Goal: Participate in discussion: Engage in conversation with other users on a specific topic

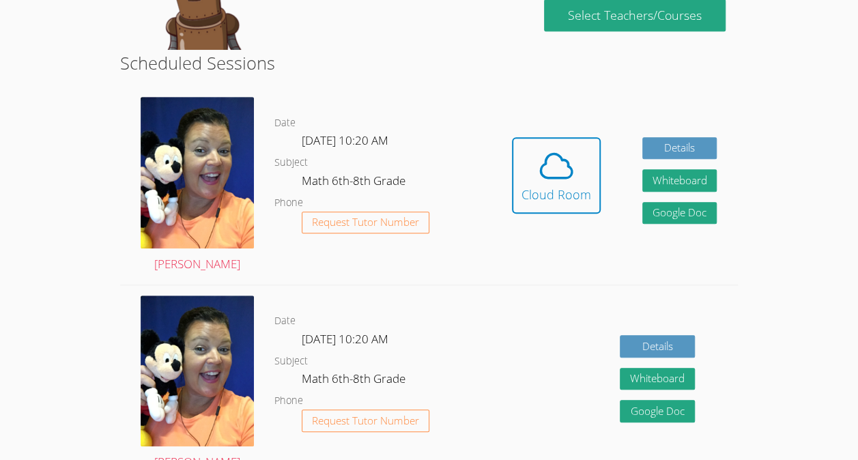
scroll to position [306, 0]
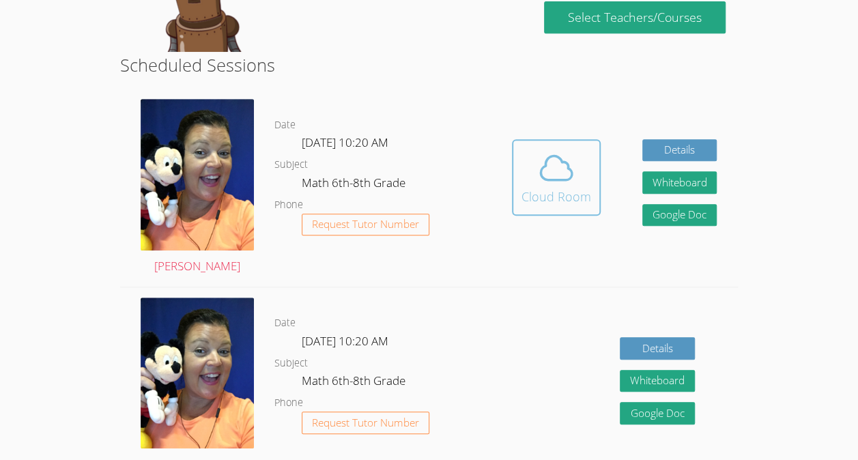
click at [563, 205] on div "Cloud Room" at bounding box center [556, 196] width 70 height 19
click at [579, 167] on span at bounding box center [556, 168] width 70 height 38
click at [591, 173] on button "Cloud Room" at bounding box center [556, 177] width 89 height 76
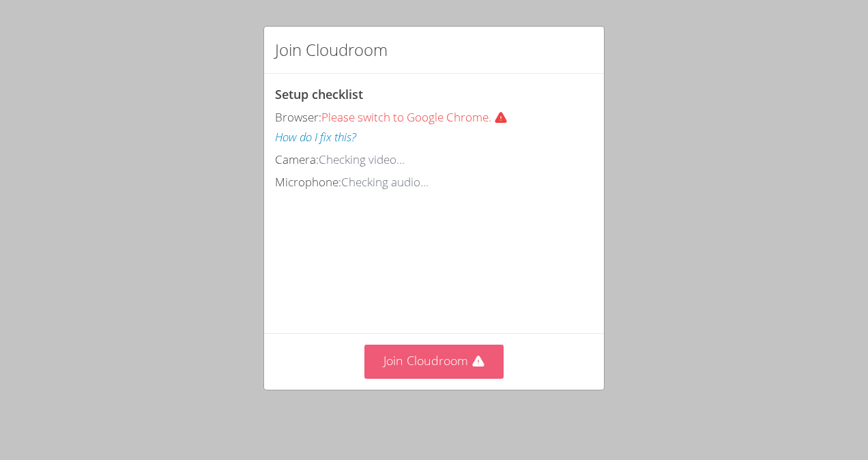
click at [464, 378] on button "Join Cloudroom" at bounding box center [434, 361] width 140 height 33
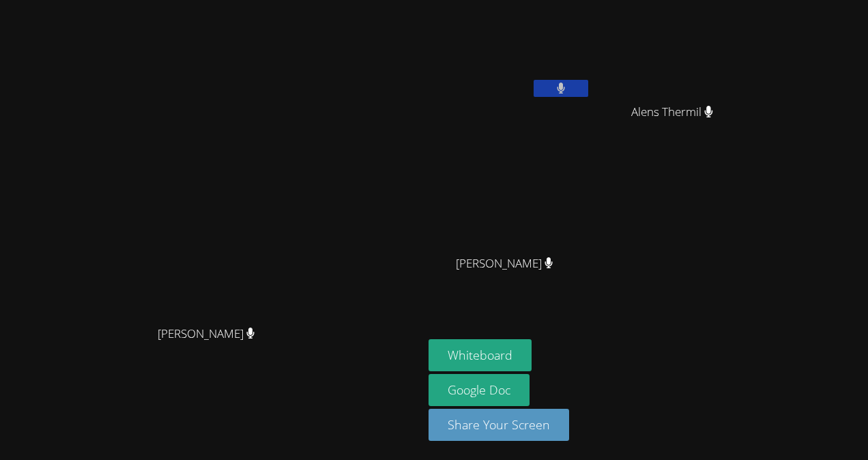
click at [525, 160] on video at bounding box center [510, 202] width 162 height 91
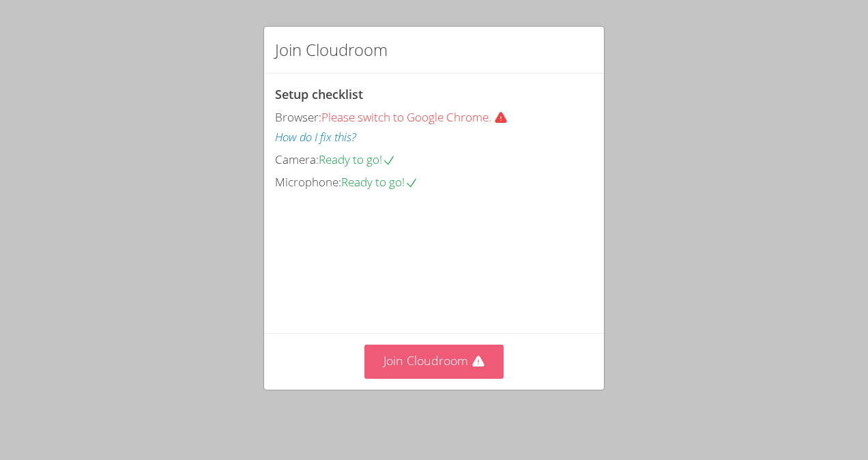
click at [472, 378] on button "Join Cloudroom" at bounding box center [434, 361] width 140 height 33
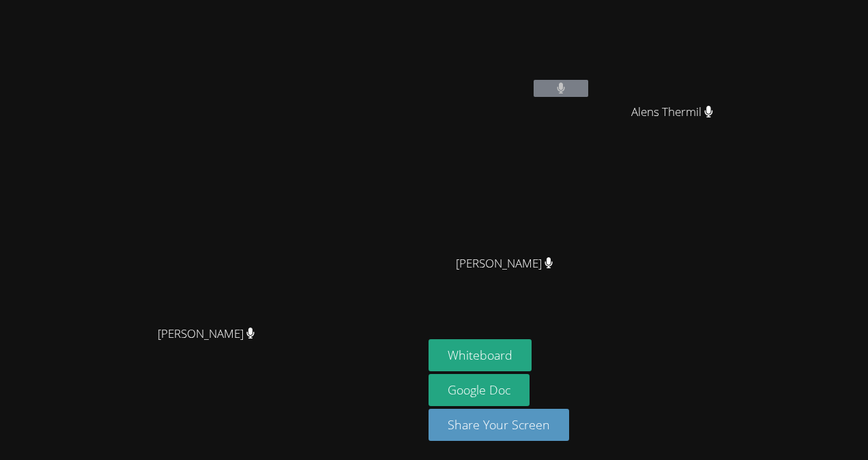
click at [759, 220] on div "Stars-[PERSON_NAME] Alens Thermil Alens [PERSON_NAME] [PERSON_NAME]" at bounding box center [594, 154] width 330 height 298
click at [314, 141] on video at bounding box center [211, 203] width 205 height 232
click at [568, 86] on icon at bounding box center [560, 89] width 14 height 12
click at [588, 93] on button at bounding box center [561, 88] width 55 height 17
click at [588, 94] on button at bounding box center [561, 88] width 55 height 17
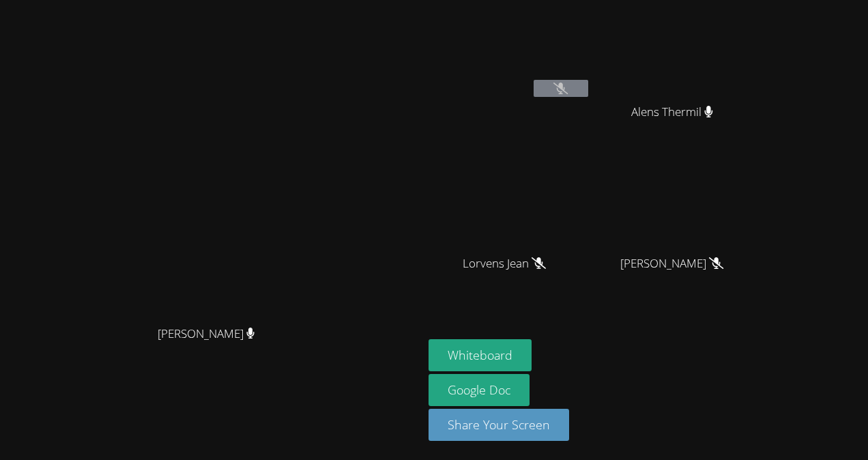
click at [568, 90] on icon at bounding box center [560, 89] width 14 height 12
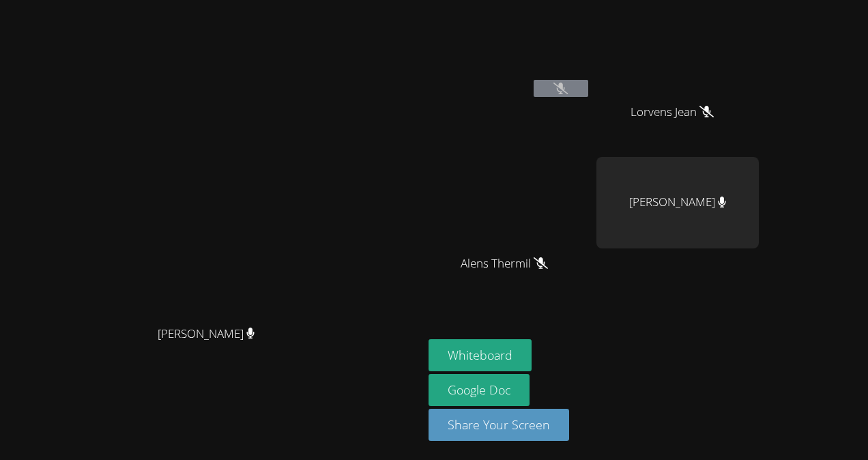
click at [568, 89] on icon at bounding box center [560, 89] width 14 height 12
click at [588, 85] on button at bounding box center [561, 88] width 55 height 17
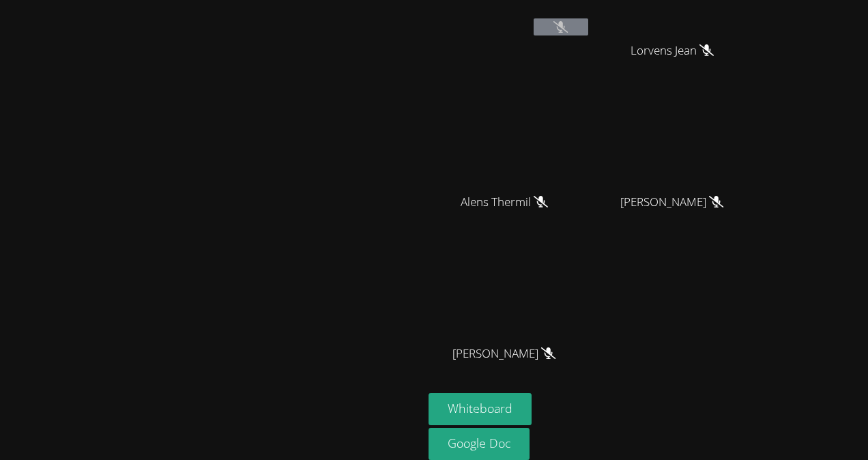
scroll to position [55, 0]
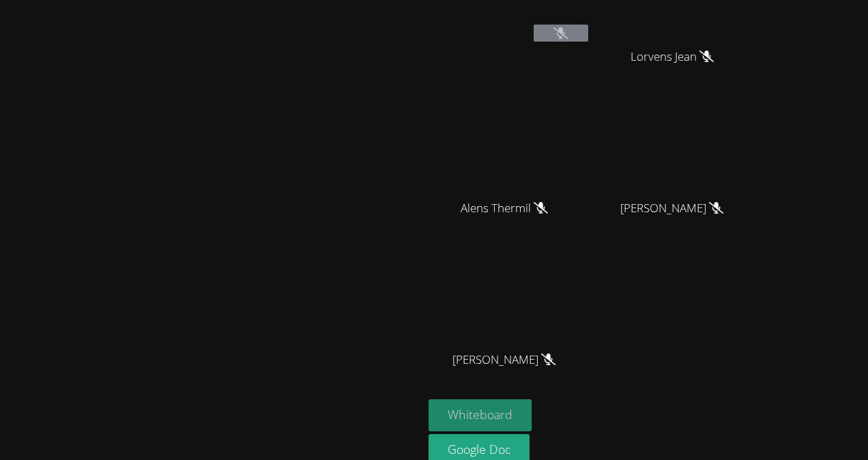
click at [532, 413] on button "Whiteboard" at bounding box center [480, 415] width 103 height 32
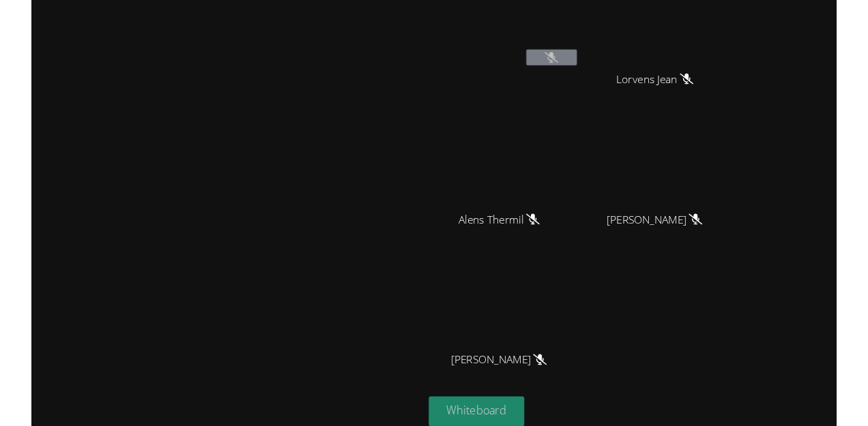
scroll to position [27, 0]
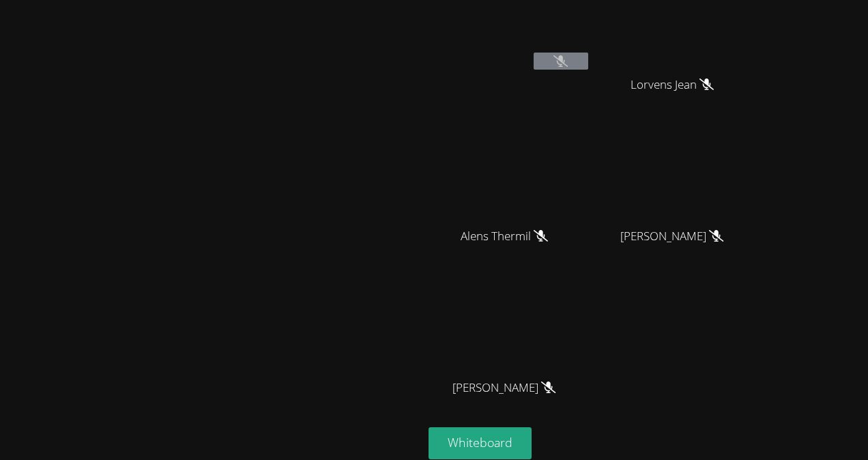
click at [314, 318] on video at bounding box center [211, 233] width 205 height 232
click at [568, 59] on icon at bounding box center [560, 61] width 14 height 12
drag, startPoint x: 224, startPoint y: 364, endPoint x: 224, endPoint y: 331, distance: 33.4
click at [224, 331] on video at bounding box center [211, 233] width 205 height 232
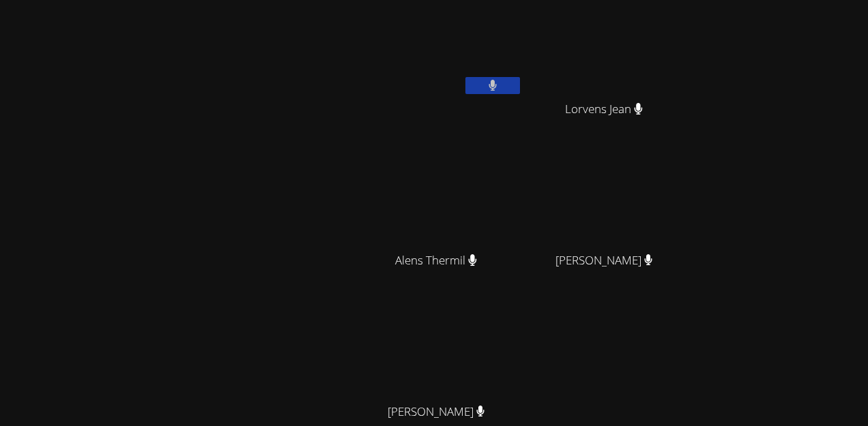
scroll to position [0, 0]
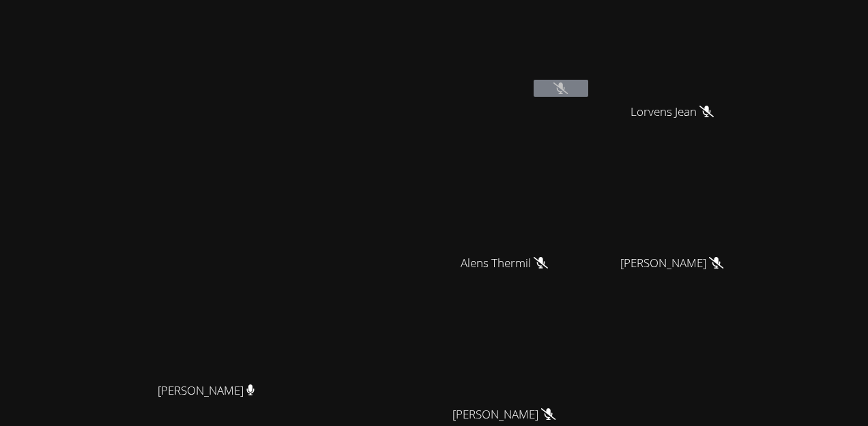
click at [759, 289] on div "[PERSON_NAME]" at bounding box center [677, 275] width 162 height 55
click at [588, 91] on button at bounding box center [561, 88] width 55 height 17
click at [588, 85] on button at bounding box center [561, 88] width 55 height 17
click at [568, 89] on icon at bounding box center [560, 89] width 14 height 12
click at [759, 338] on div "Stars-[PERSON_NAME] [PERSON_NAME] [PERSON_NAME] [PERSON_NAME] Thermil [PERSON_N…" at bounding box center [594, 229] width 330 height 449
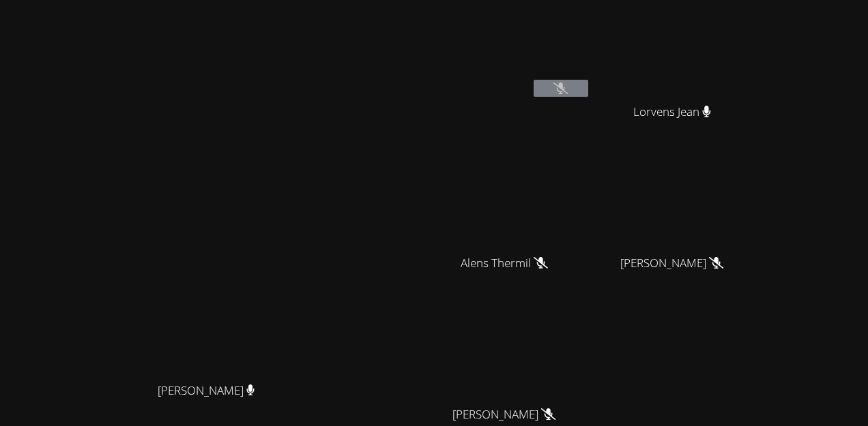
click at [314, 353] on video at bounding box center [211, 260] width 205 height 232
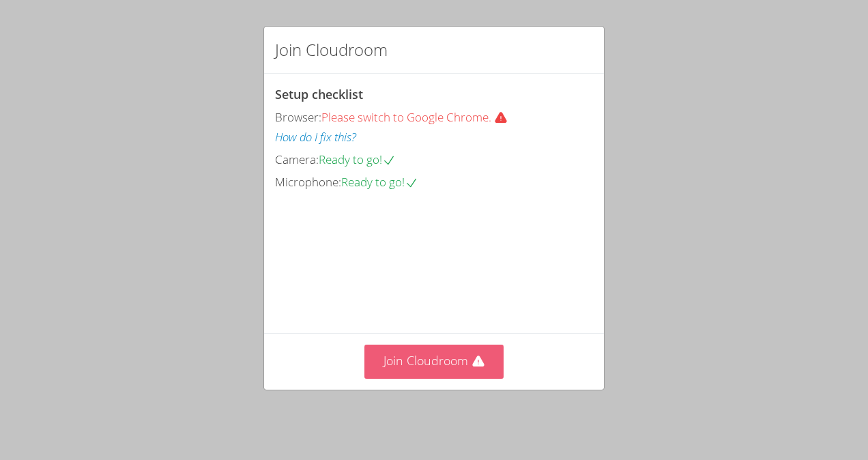
click at [429, 375] on button "Join Cloudroom" at bounding box center [434, 361] width 140 height 33
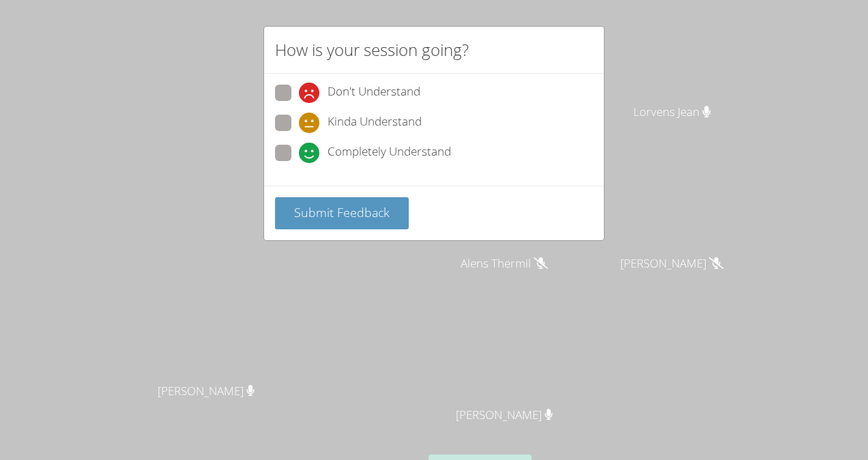
click at [394, 151] on span "Completely Understand" at bounding box center [390, 153] width 124 height 20
click at [310, 151] on input "Completely Understand" at bounding box center [305, 151] width 12 height 12
radio input "true"
click at [358, 216] on span "Submit Feedback" at bounding box center [342, 212] width 96 height 16
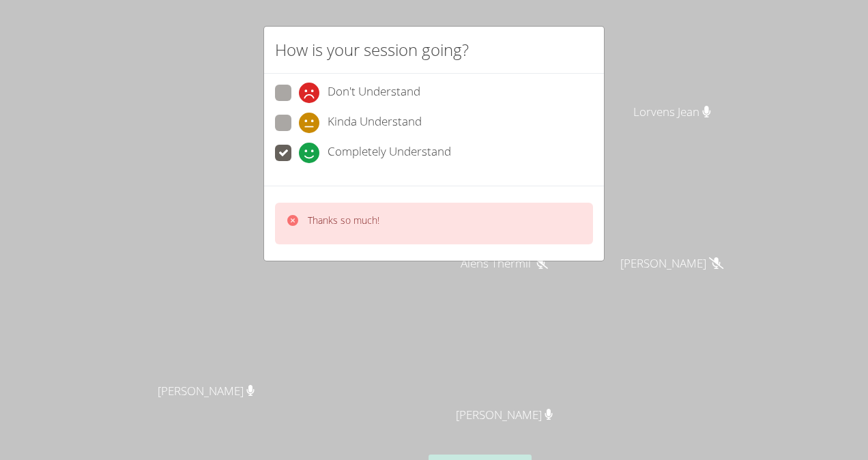
click at [490, 218] on div "Thanks so much!" at bounding box center [434, 224] width 318 height 42
